Goal: Transaction & Acquisition: Purchase product/service

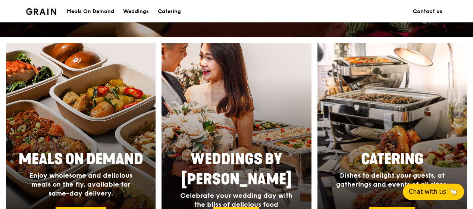
scroll to position [298, 0]
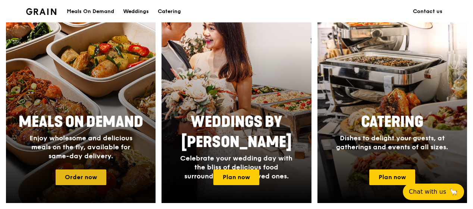
click at [100, 174] on link "Order now" at bounding box center [81, 177] width 51 height 16
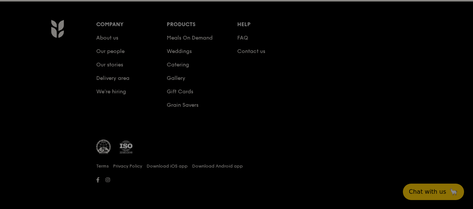
scroll to position [84, 0]
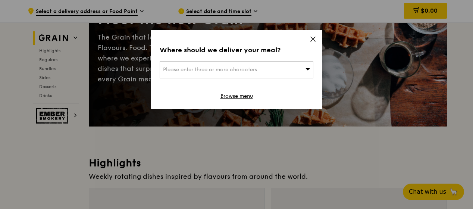
click at [290, 67] on div "Please enter three or more characters" at bounding box center [237, 69] width 154 height 17
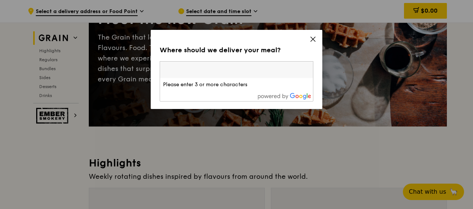
click at [316, 40] on icon at bounding box center [313, 39] width 7 height 7
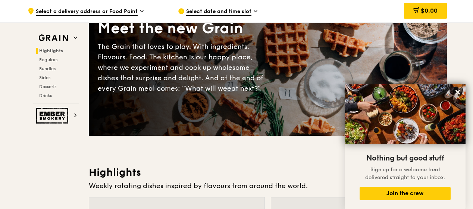
scroll to position [0, 0]
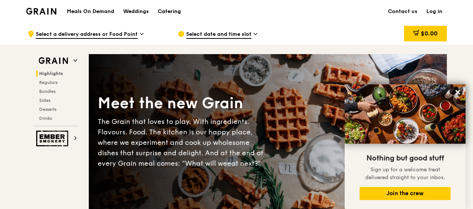
click at [163, 12] on div "Catering" at bounding box center [169, 11] width 23 height 22
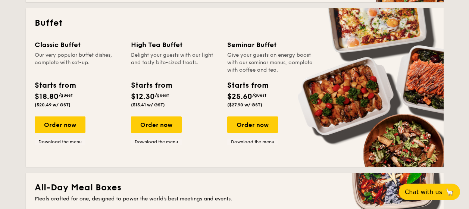
scroll to position [336, 0]
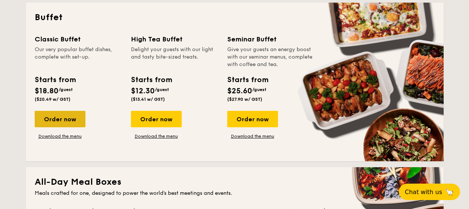
click at [67, 122] on div "Order now" at bounding box center [60, 119] width 51 height 16
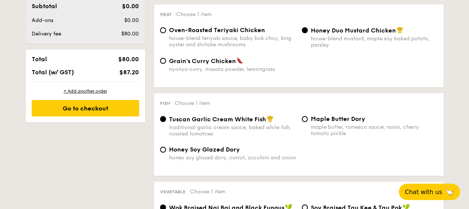
scroll to position [334, 0]
